Goal: Transaction & Acquisition: Purchase product/service

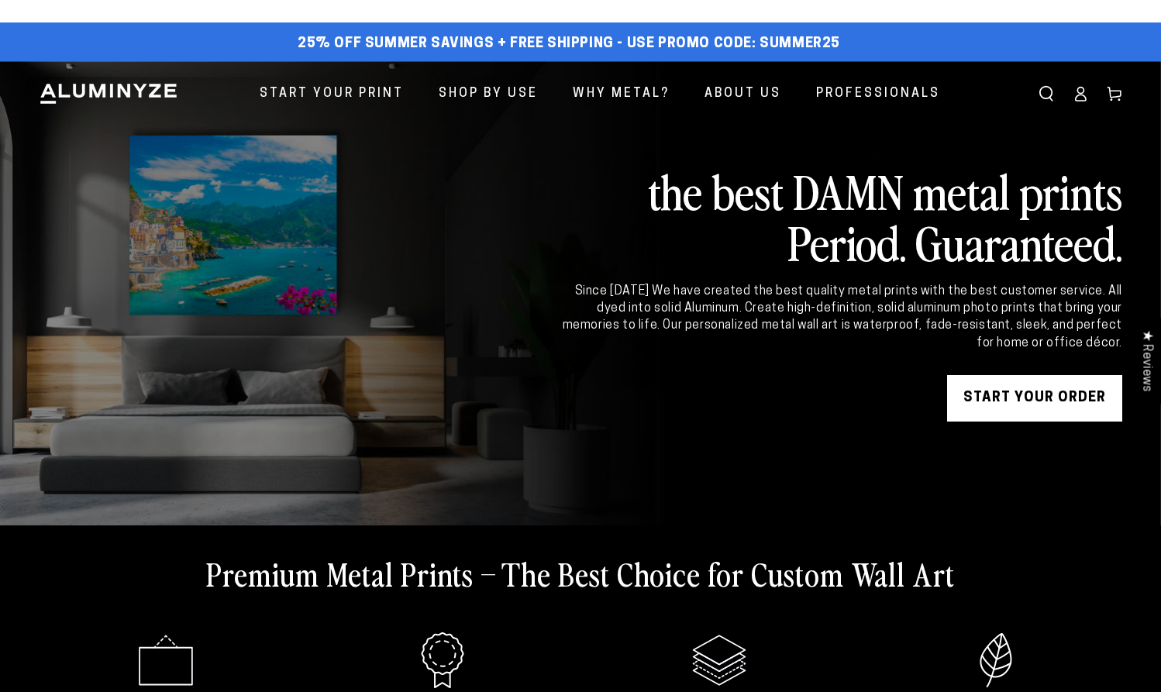
click at [1056, 409] on link "START YOUR Order" at bounding box center [1034, 398] width 175 height 47
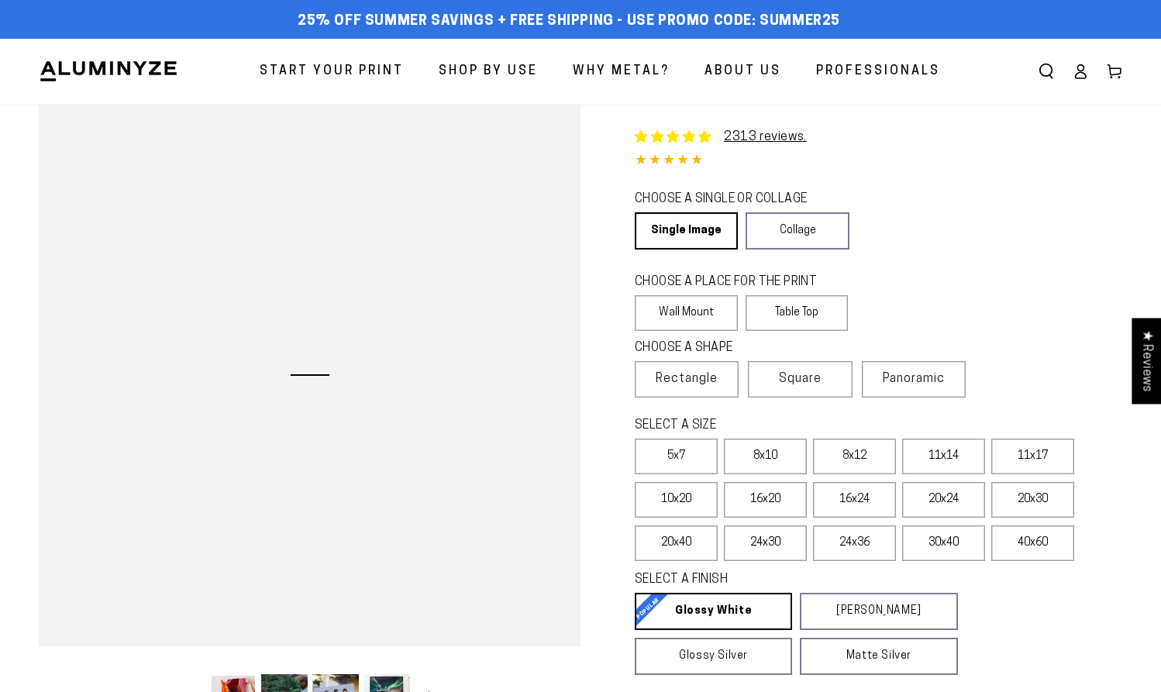
select select "**********"
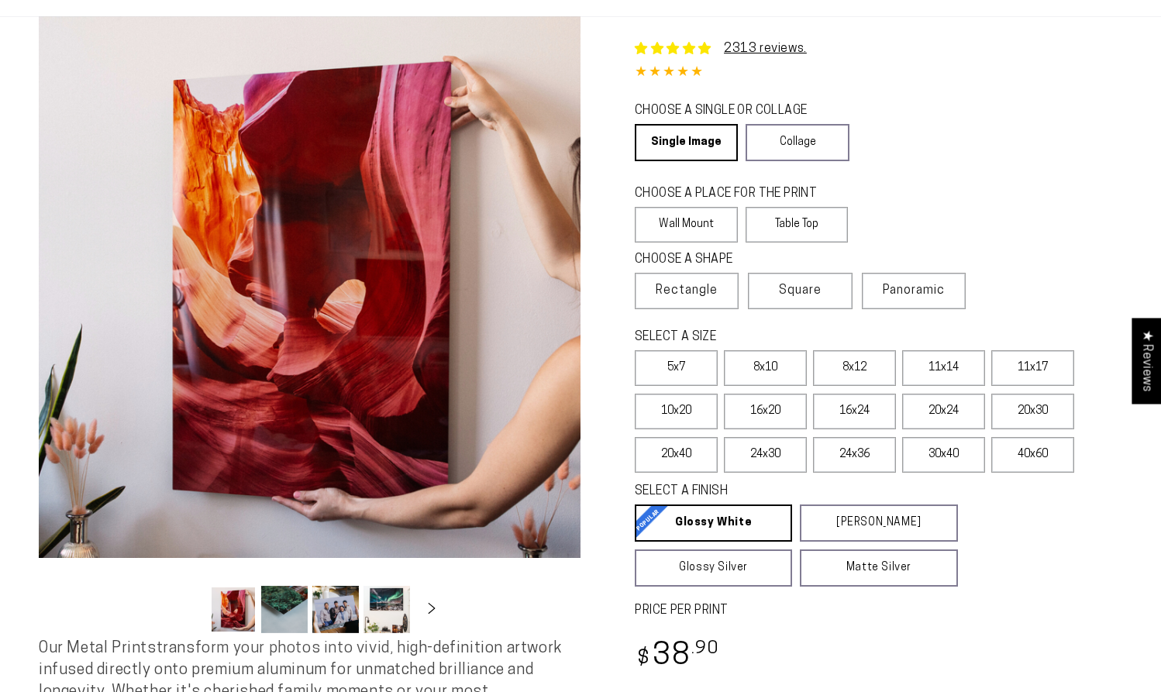
scroll to position [92, 0]
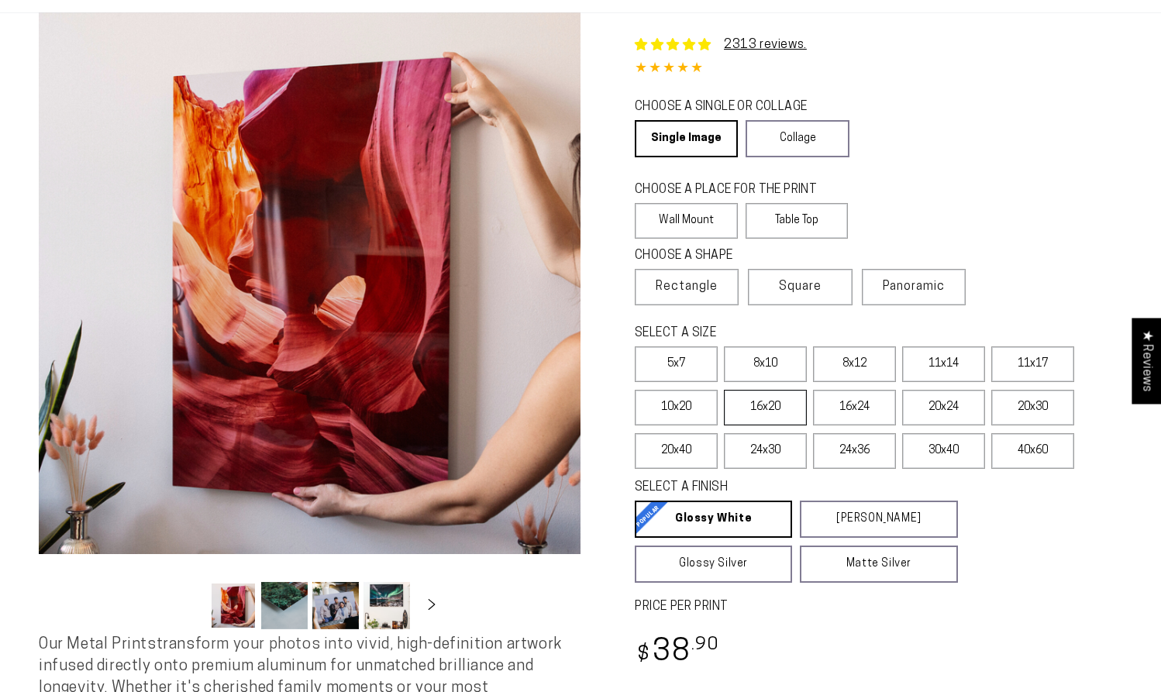
click at [773, 409] on label "16x20" at bounding box center [765, 408] width 83 height 36
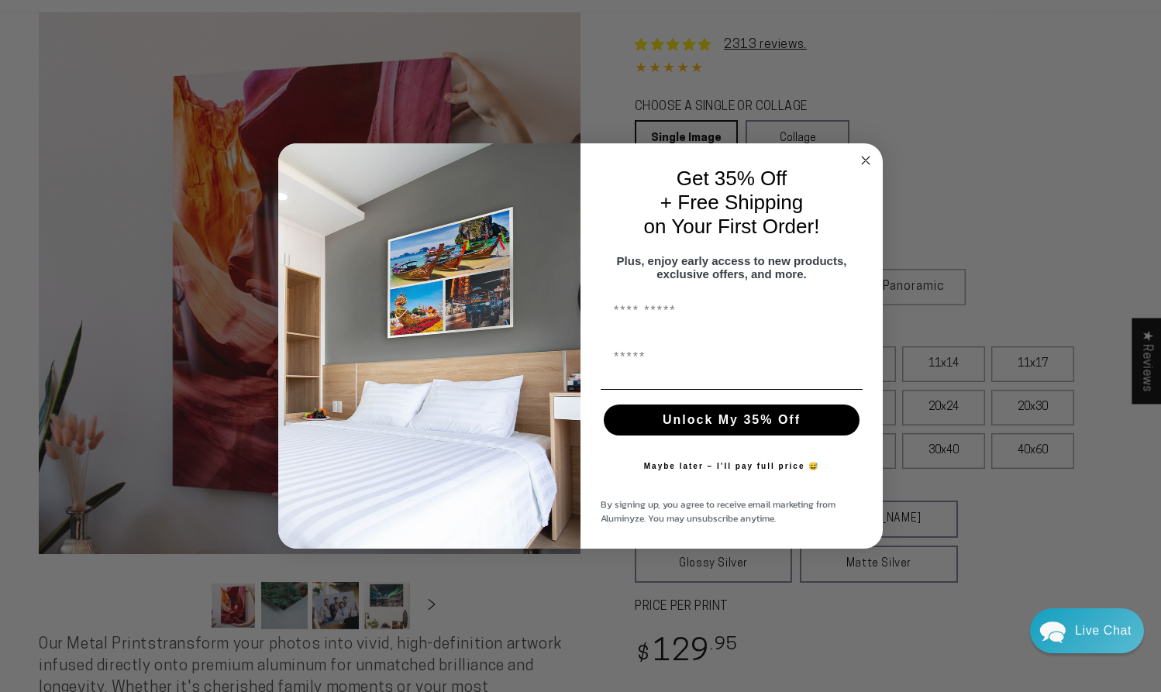
click at [866, 151] on circle "Close dialog" at bounding box center [866, 160] width 18 height 18
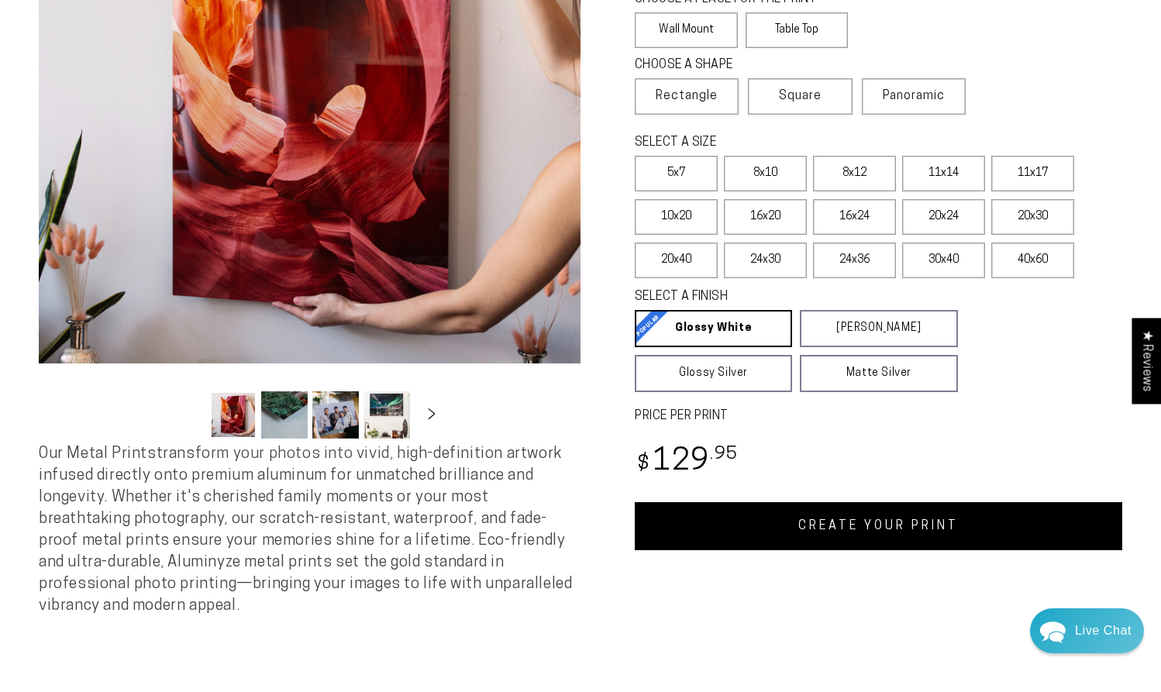
scroll to position [287, 0]
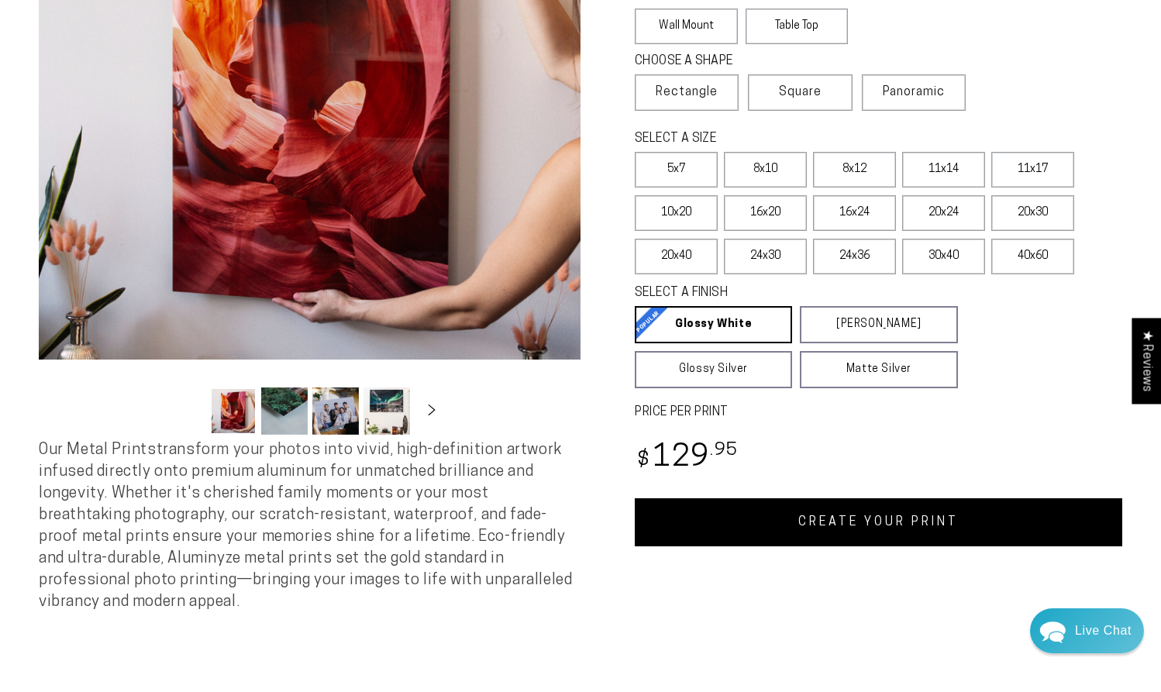
click at [871, 525] on link "CREATE YOUR PRINT" at bounding box center [879, 523] width 488 height 48
click at [856, 214] on label "16x24" at bounding box center [854, 213] width 83 height 36
click at [787, 526] on link "CREATE YOUR PRINT" at bounding box center [879, 523] width 488 height 48
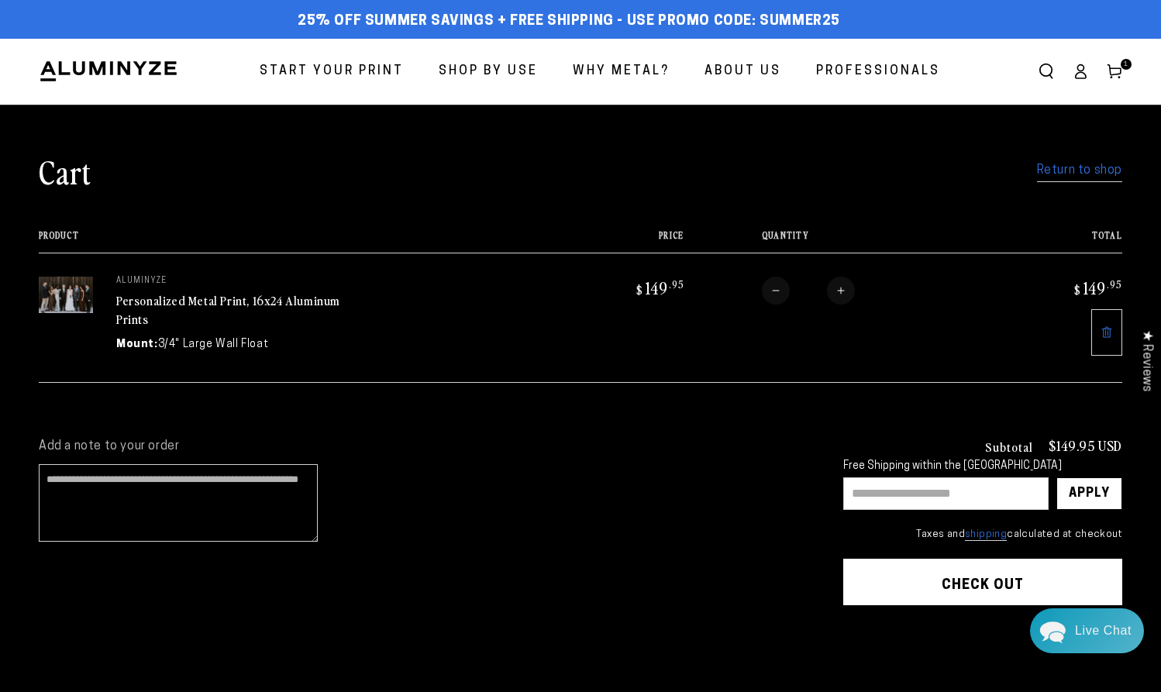
click at [860, 490] on input "text" at bounding box center [946, 494] width 205 height 33
type input "********"
click at [1082, 495] on div "Apply" at bounding box center [1089, 493] width 41 height 31
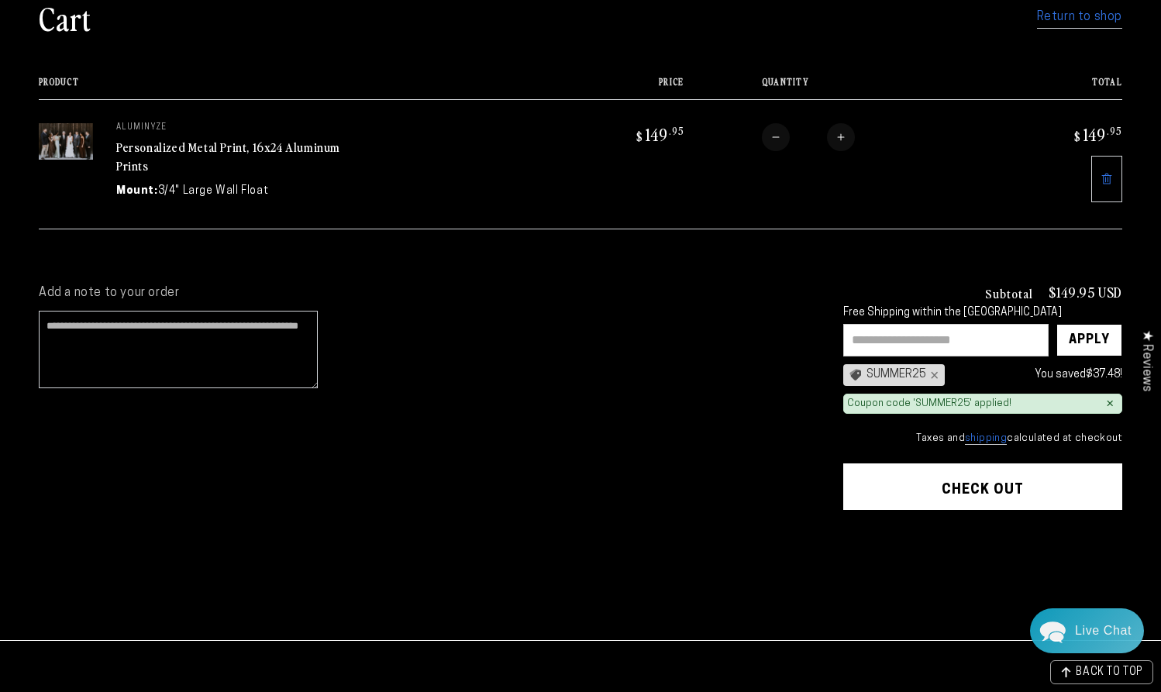
scroll to position [156, 0]
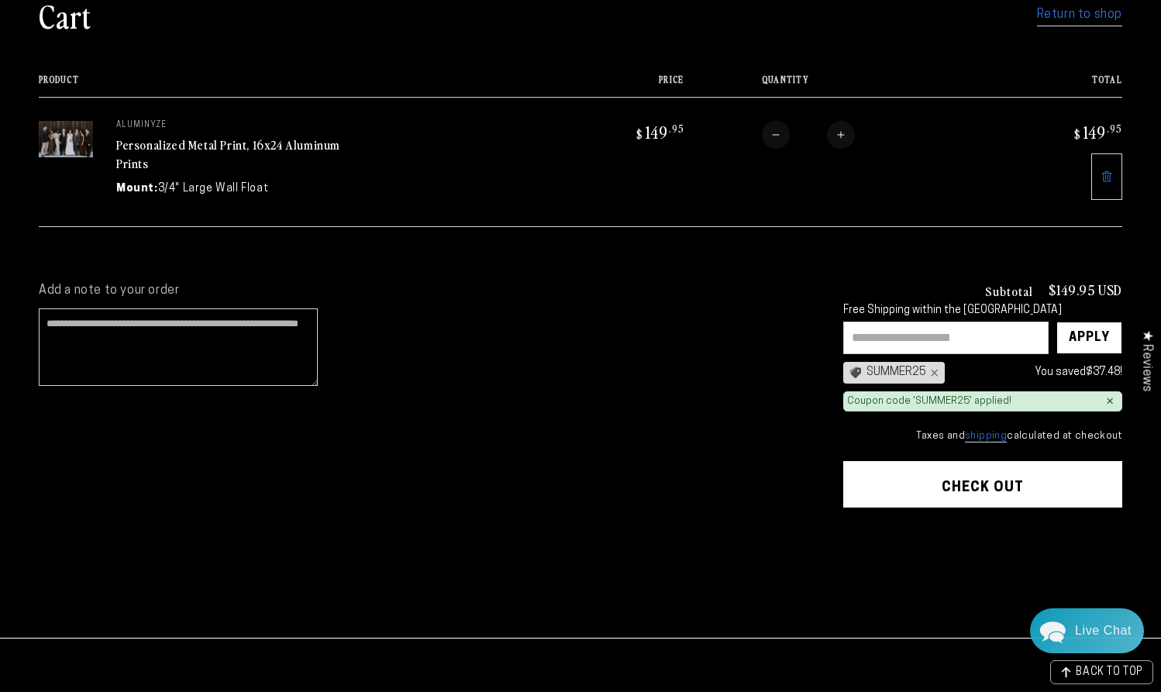
click at [926, 484] on button "Check out" at bounding box center [983, 484] width 279 height 47
